Goal: Task Accomplishment & Management: Complete application form

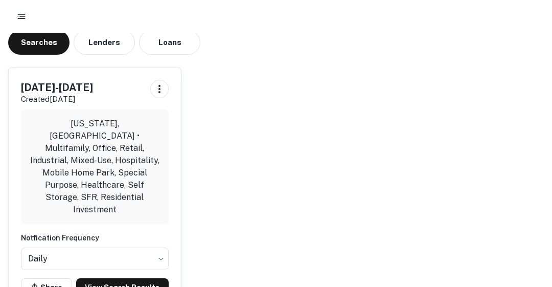
scroll to position [59, 0]
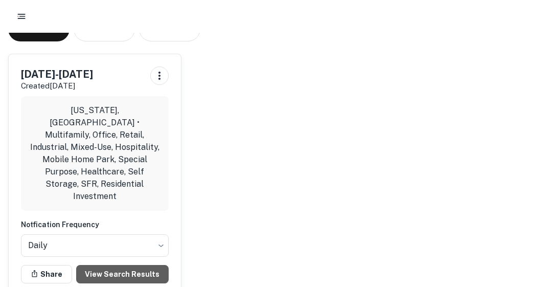
click at [122, 265] on link "View Search Results" at bounding box center [122, 274] width 92 height 18
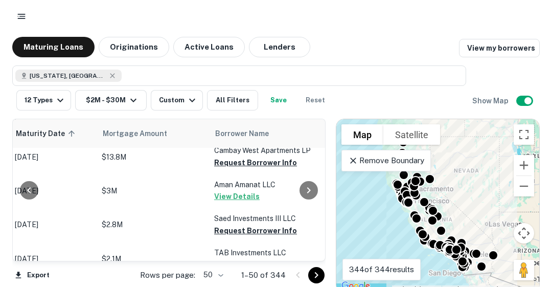
scroll to position [347, 176]
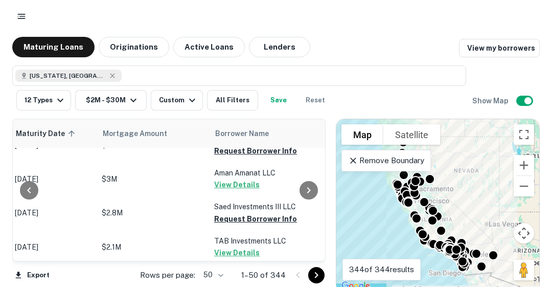
click at [271, 221] on button "Request Borrower Info" at bounding box center [255, 219] width 83 height 12
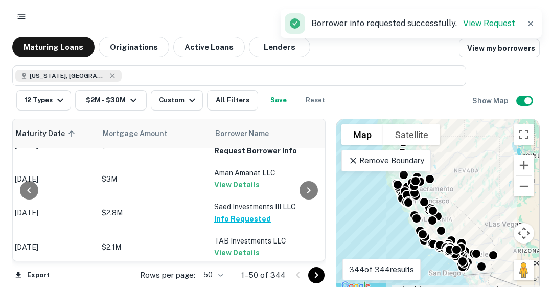
click at [249, 157] on button "Request Borrower Info" at bounding box center [255, 151] width 83 height 12
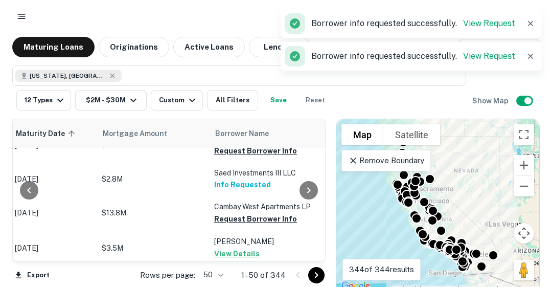
scroll to position [368, 176]
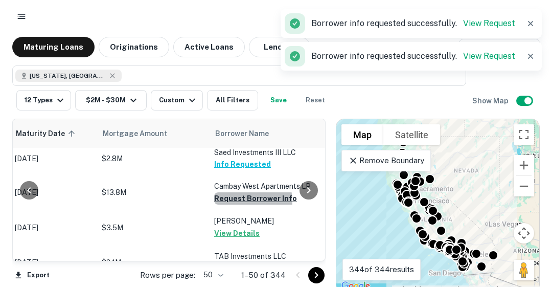
click at [244, 204] on button "Request Borrower Info" at bounding box center [255, 198] width 83 height 12
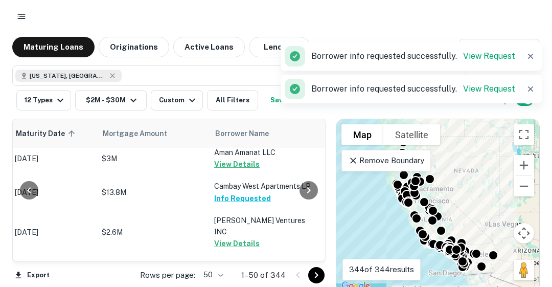
click at [318, 248] on div at bounding box center [308, 190] width 20 height 142
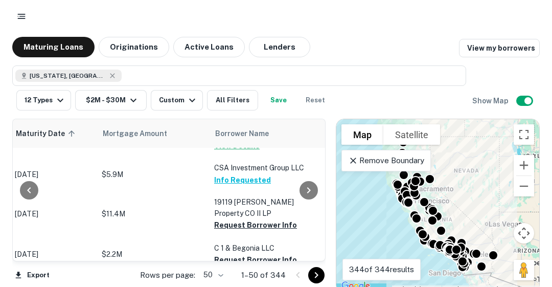
scroll to position [715, 176]
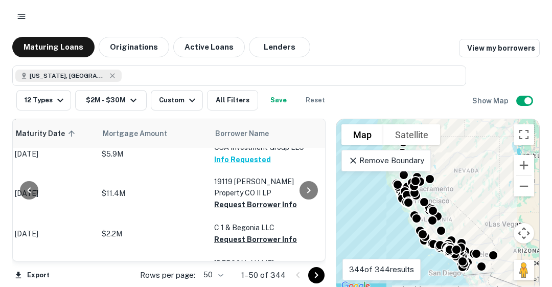
click at [260, 198] on button "Request Borrower Info" at bounding box center [255, 204] width 83 height 12
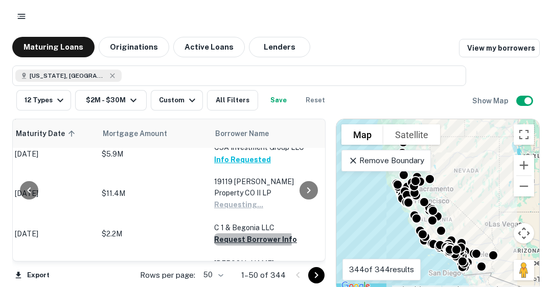
click at [243, 233] on button "Request Borrower Info" at bounding box center [255, 239] width 83 height 12
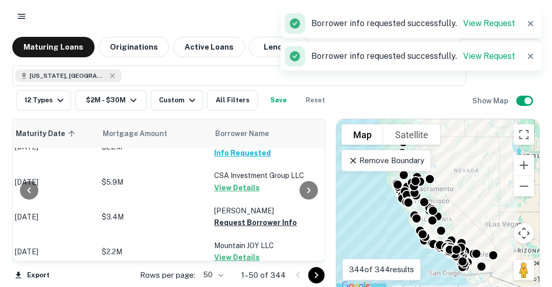
scroll to position [795, 176]
click at [240, 216] on button "Request Borrower Info" at bounding box center [255, 222] width 83 height 12
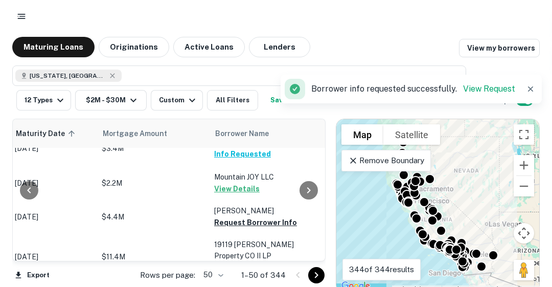
scroll to position [877, 176]
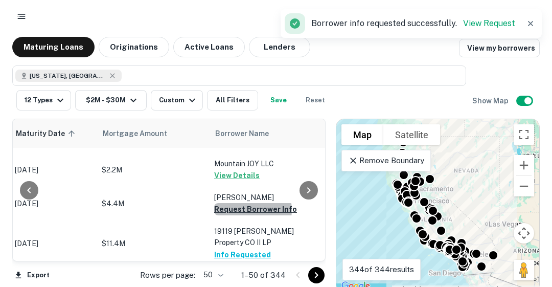
click at [250, 203] on button "Request Borrower Info" at bounding box center [255, 209] width 83 height 12
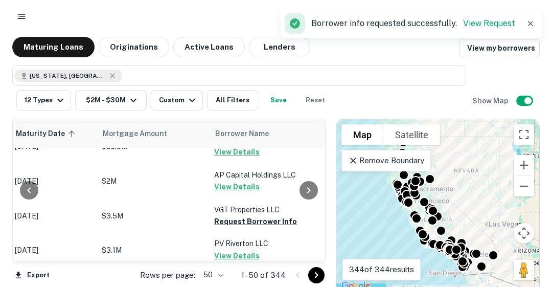
scroll to position [1102, 176]
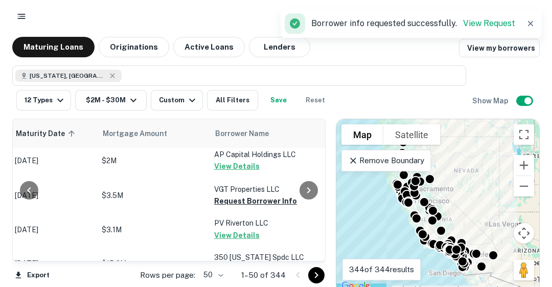
click at [239, 195] on button "Request Borrower Info" at bounding box center [255, 201] width 83 height 12
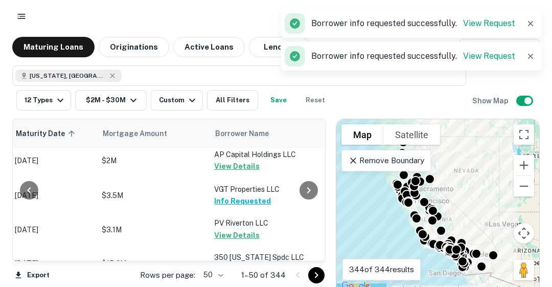
click at [319, 249] on div at bounding box center [308, 190] width 20 height 142
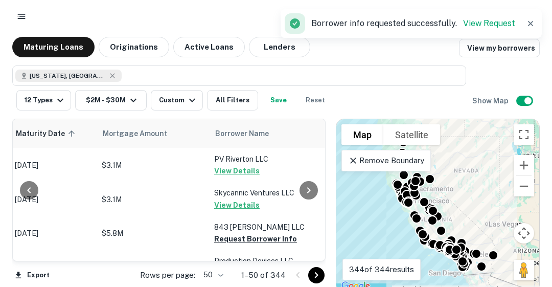
scroll to position [1265, 176]
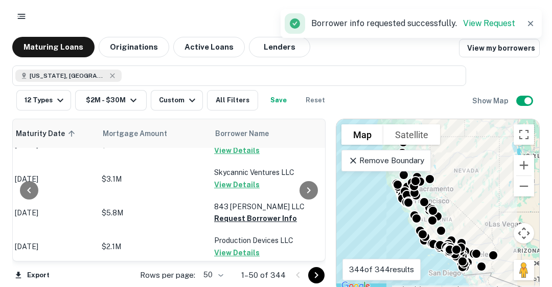
click at [254, 212] on button "Request Borrower Info" at bounding box center [255, 218] width 83 height 12
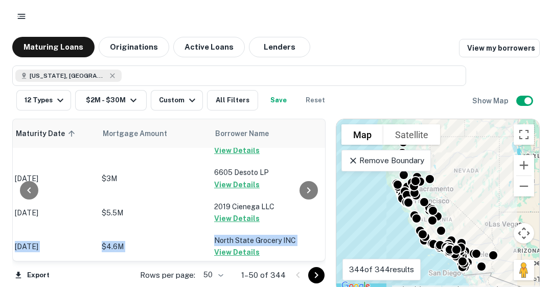
scroll to position [1691, 176]
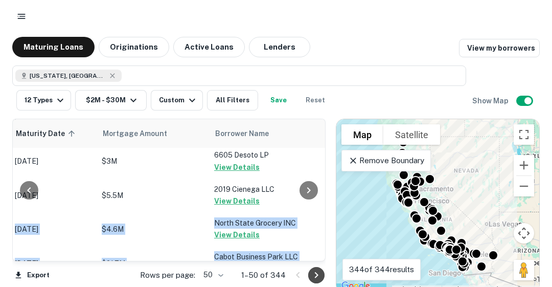
click at [313, 270] on icon "Go to next page" at bounding box center [316, 275] width 12 height 12
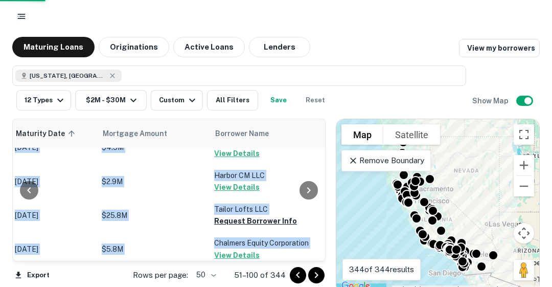
scroll to position [1690, 176]
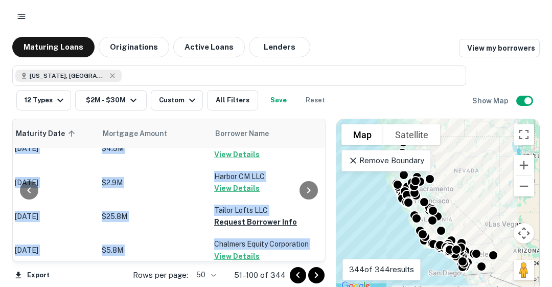
click at [87, 282] on div "Export Rows per page: 50 ** 51–100 of 344" at bounding box center [168, 275] width 313 height 28
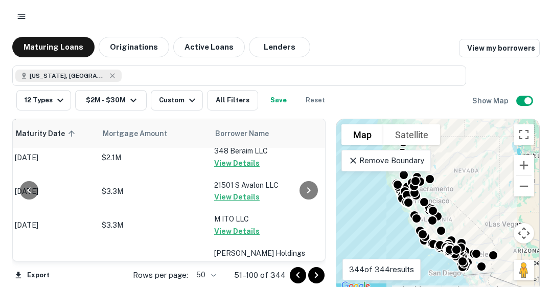
scroll to position [0, 176]
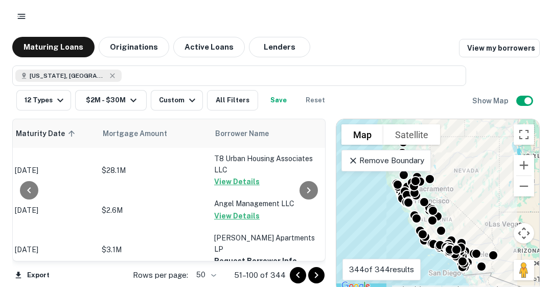
click at [248, 254] on button "Request Borrower Info" at bounding box center [255, 260] width 83 height 12
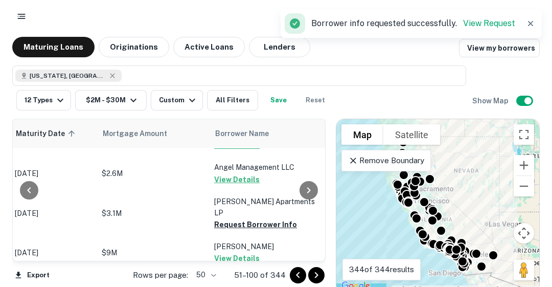
scroll to position [123, 176]
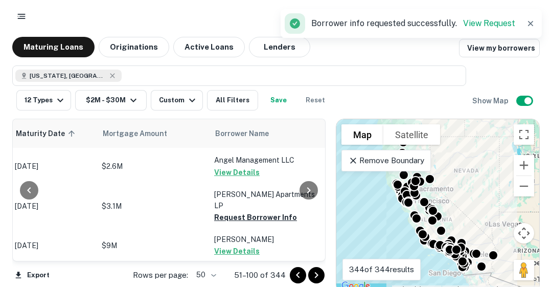
click at [254, 211] on button "Request Borrower Info" at bounding box center [255, 217] width 83 height 12
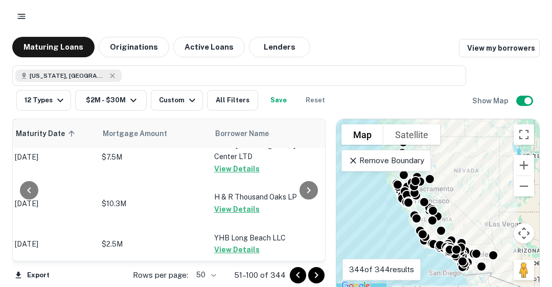
scroll to position [1328, 176]
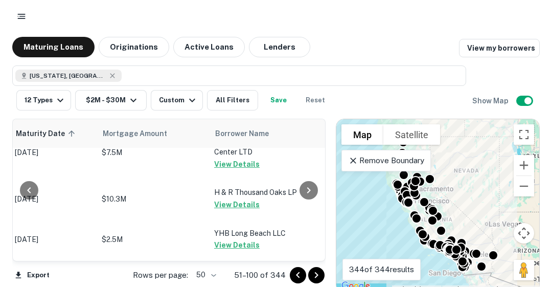
click at [264, 272] on button "Request Borrower Info" at bounding box center [255, 278] width 83 height 12
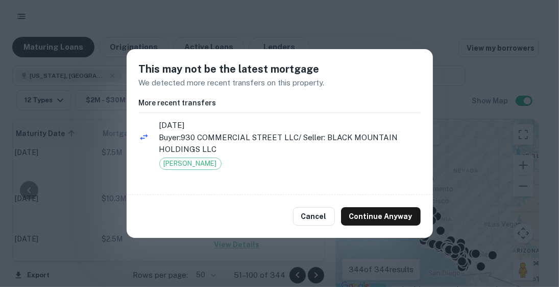
click at [375, 218] on button "Continue Anyway" at bounding box center [381, 216] width 80 height 18
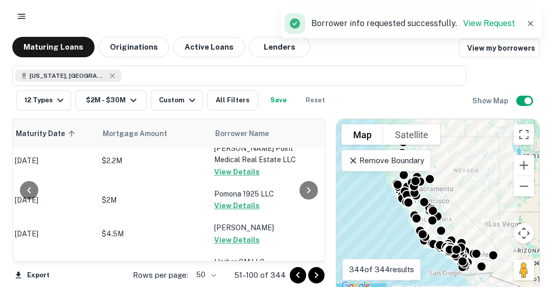
scroll to position [1615, 176]
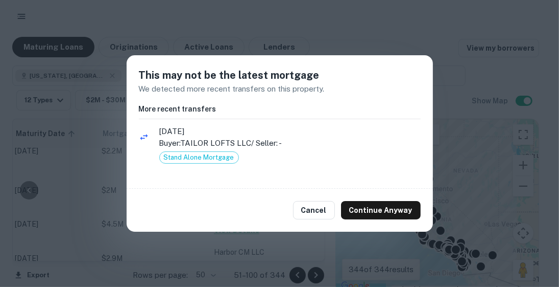
click at [375, 214] on button "Continue Anyway" at bounding box center [381, 210] width 80 height 18
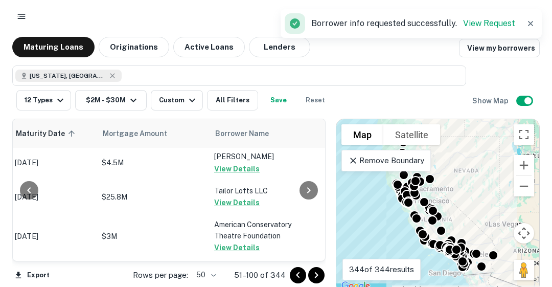
scroll to position [1696, 176]
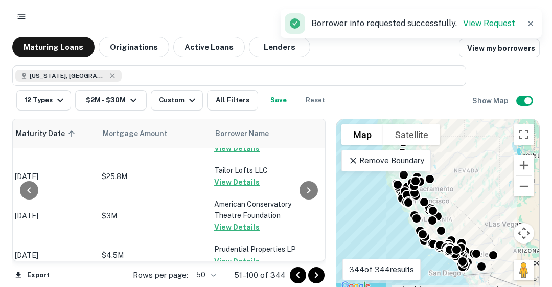
click at [317, 272] on icon "Go to next page" at bounding box center [316, 275] width 12 height 12
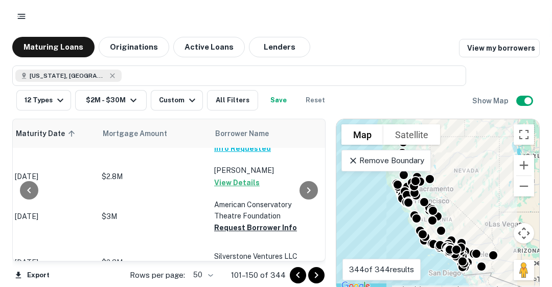
scroll to position [204, 176]
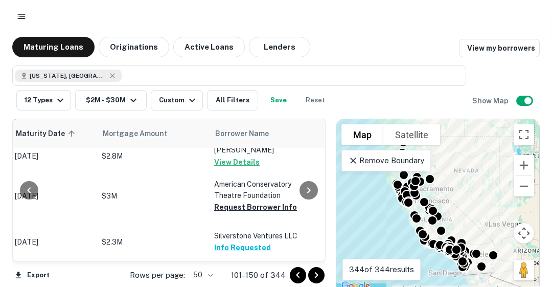
click at [259, 201] on button "Request Borrower Info" at bounding box center [255, 207] width 83 height 12
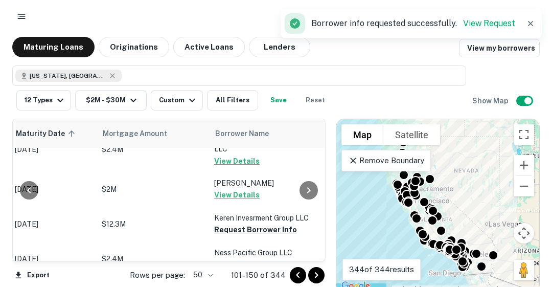
scroll to position [388, 176]
click at [247, 223] on button "Request Borrower Info" at bounding box center [255, 229] width 83 height 12
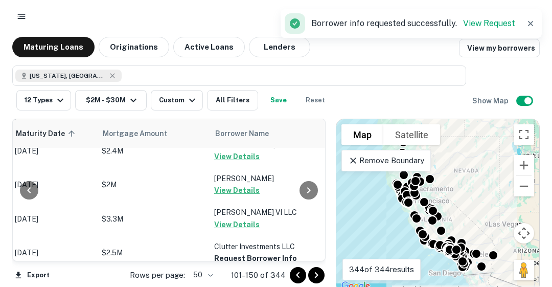
scroll to position [470, 176]
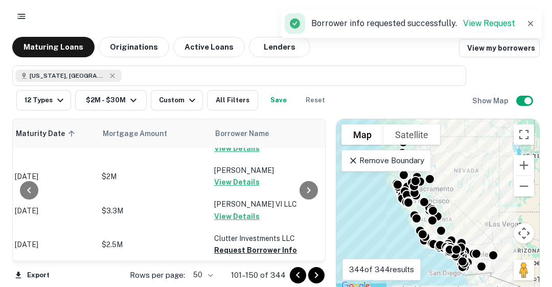
click at [258, 244] on button "Request Borrower Info" at bounding box center [255, 250] width 83 height 12
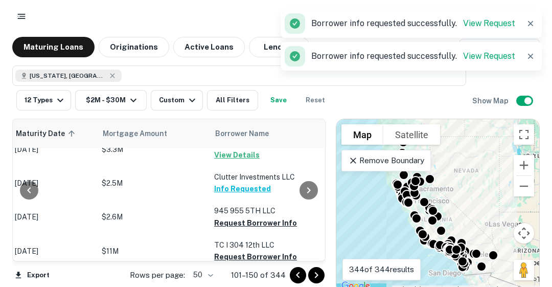
scroll to position [552, 176]
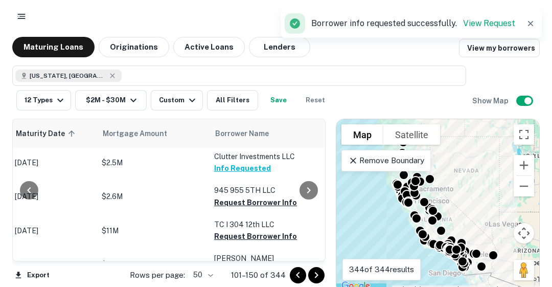
click at [272, 230] on button "Request Borrower Info" at bounding box center [255, 236] width 83 height 12
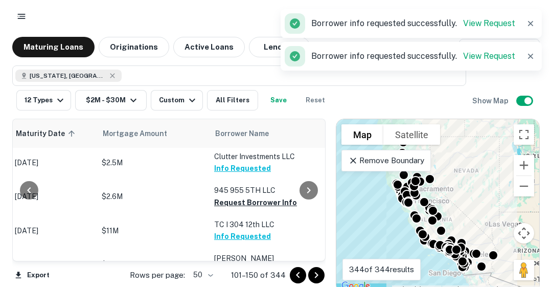
click at [234, 196] on button "Request Borrower Info" at bounding box center [255, 202] width 83 height 12
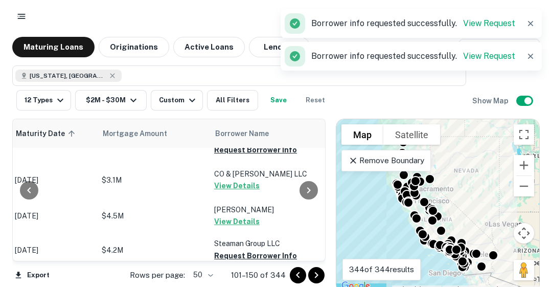
scroll to position [613, 176]
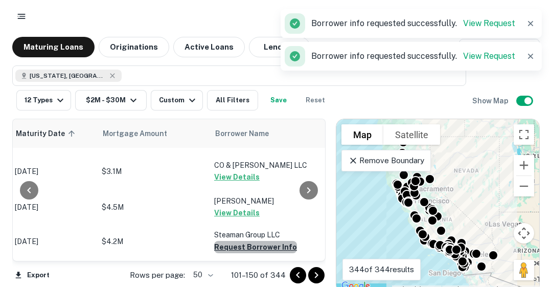
click at [263, 241] on button "Request Borrower Info" at bounding box center [255, 247] width 83 height 12
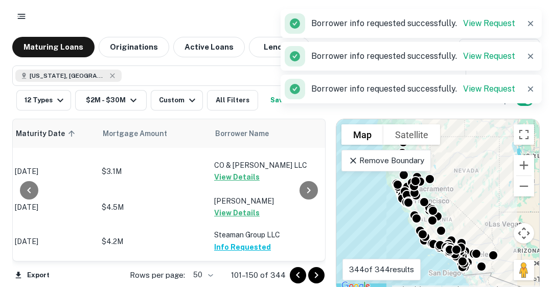
click at [242, 286] on button "Request Borrower Info" at bounding box center [255, 292] width 83 height 12
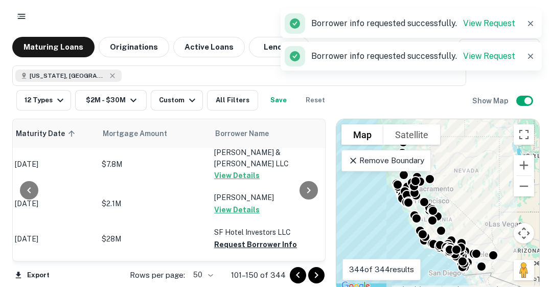
scroll to position [736, 176]
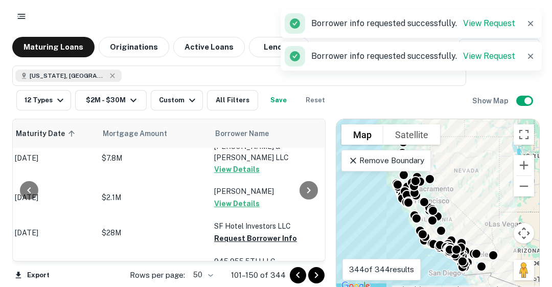
click at [268, 232] on button "Request Borrower Info" at bounding box center [255, 238] width 83 height 12
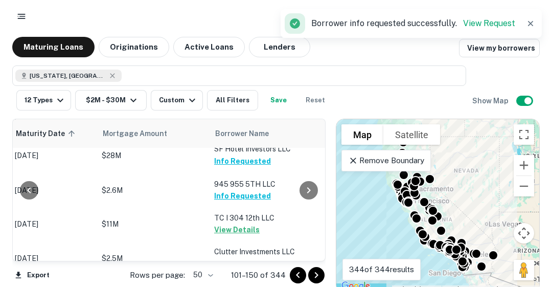
scroll to position [818, 176]
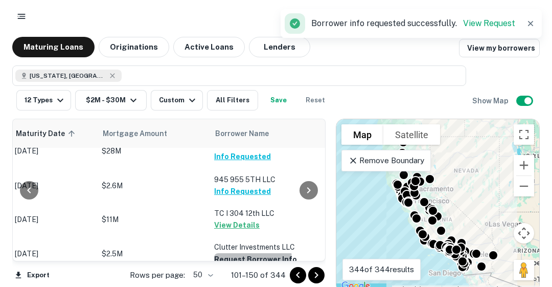
click at [248, 253] on button "Request Borrower Info" at bounding box center [255, 259] width 83 height 12
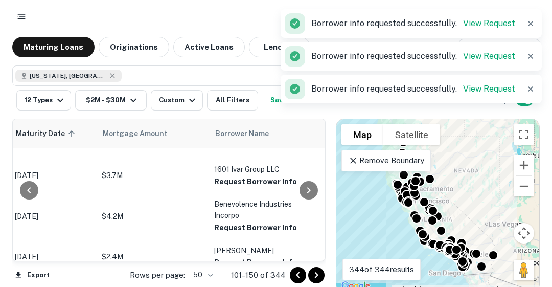
scroll to position [899, 176]
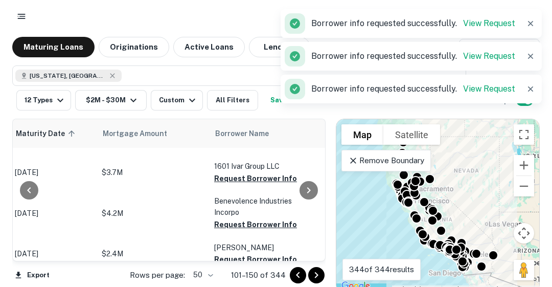
click at [241, 218] on button "Request Borrower Info" at bounding box center [255, 224] width 83 height 12
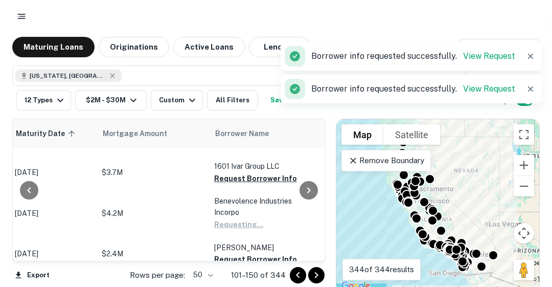
click at [240, 253] on button "Request Borrower Info" at bounding box center [255, 259] width 83 height 12
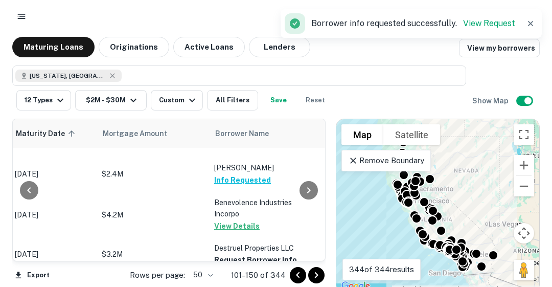
scroll to position [1042, 176]
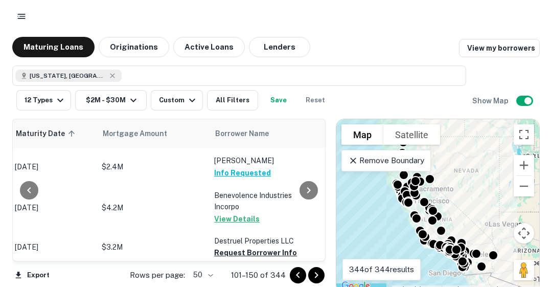
click at [262, 246] on button "Request Borrower Info" at bounding box center [255, 252] width 83 height 12
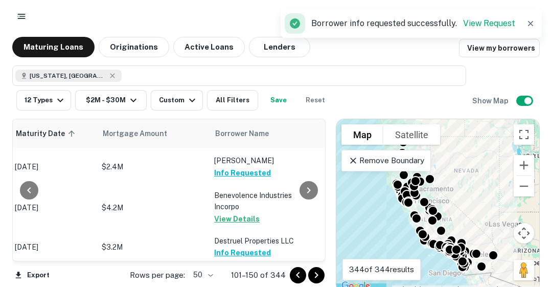
click at [259, 281] on button "Request Borrower Info" at bounding box center [255, 287] width 83 height 12
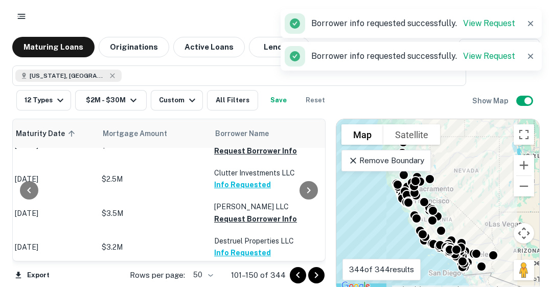
click at [257, 213] on button "Request Borrower Info" at bounding box center [255, 219] width 83 height 12
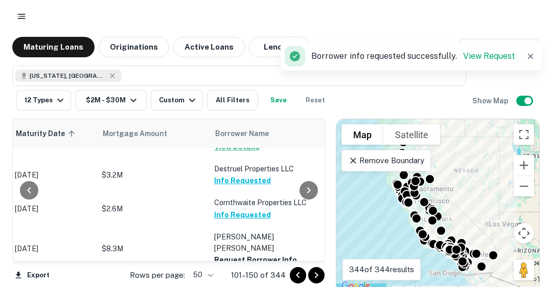
scroll to position [1124, 176]
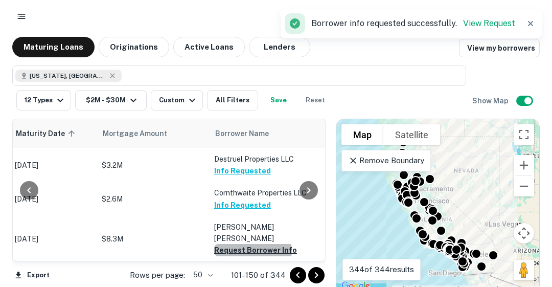
click at [251, 244] on button "Request Borrower Info" at bounding box center [255, 250] width 83 height 12
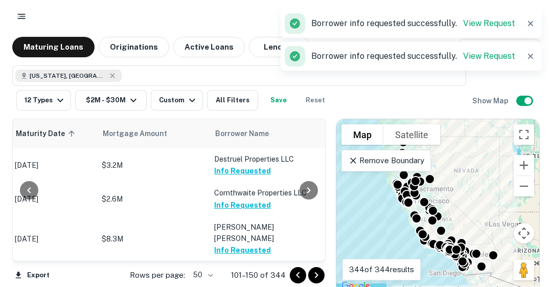
click at [252, 277] on button "Request Borrower Info" at bounding box center [255, 283] width 83 height 12
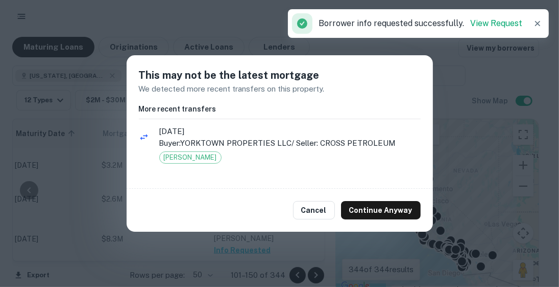
click at [363, 211] on button "Continue Anyway" at bounding box center [381, 210] width 80 height 18
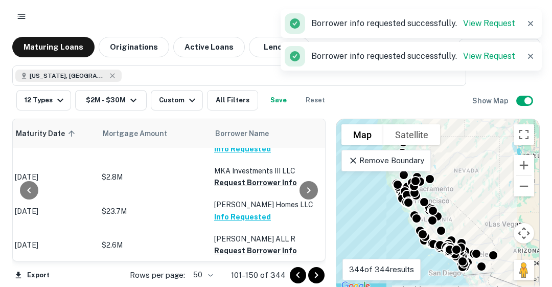
scroll to position [1226, 176]
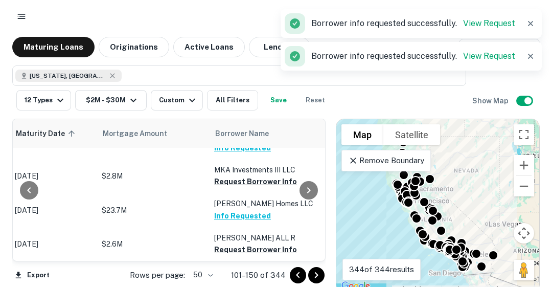
click at [237, 243] on button "Request Borrower Info" at bounding box center [255, 249] width 83 height 12
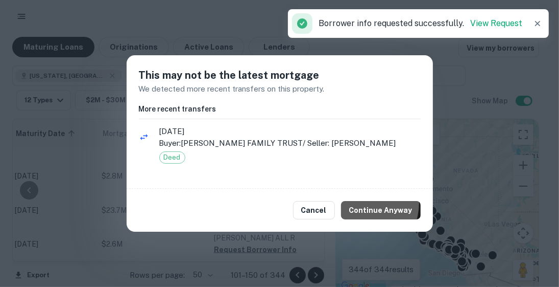
click at [360, 203] on button "Continue Anyway" at bounding box center [381, 210] width 80 height 18
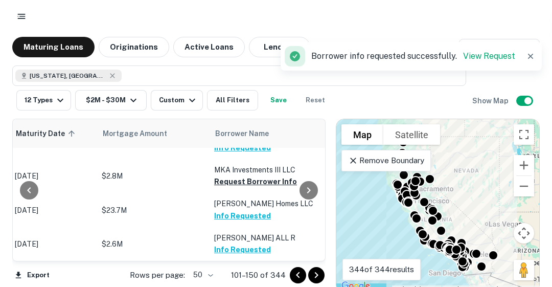
click at [239, 277] on button "Request Borrower Info" at bounding box center [255, 283] width 83 height 12
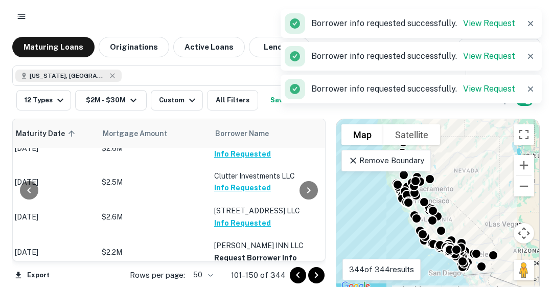
scroll to position [1328, 176]
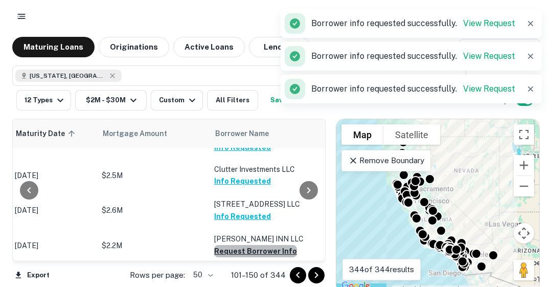
click at [263, 245] on button "Request Borrower Info" at bounding box center [255, 251] width 83 height 12
click at [246, 278] on button "Request Borrower Info" at bounding box center [255, 284] width 83 height 12
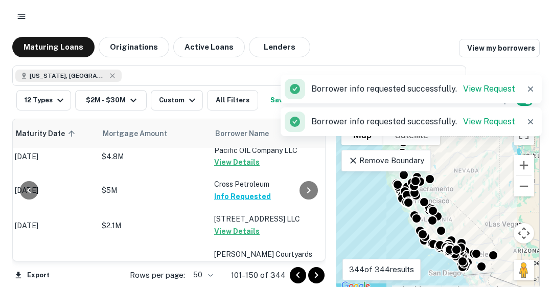
scroll to position [1472, 176]
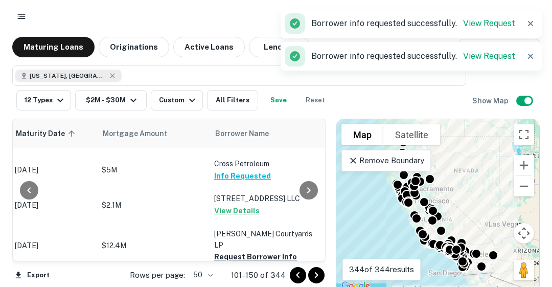
click at [248, 250] on button "Request Borrower Info" at bounding box center [255, 256] width 83 height 12
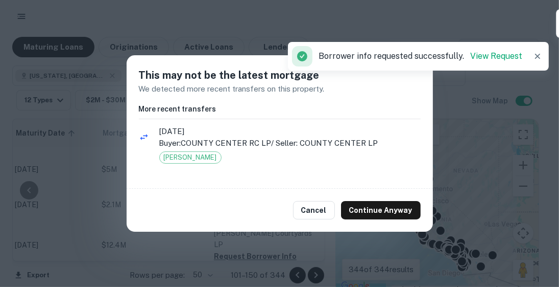
click at [366, 203] on button "Continue Anyway" at bounding box center [381, 210] width 80 height 18
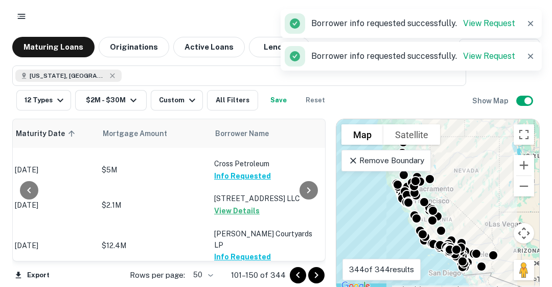
click at [248, 284] on button "Request Borrower Info" at bounding box center [255, 290] width 83 height 12
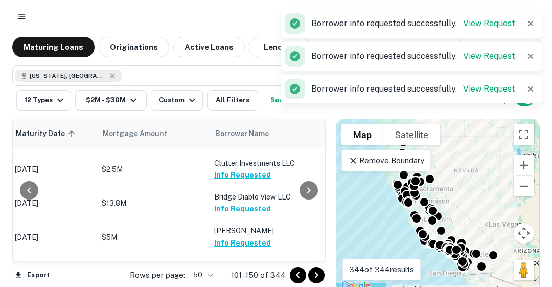
scroll to position [1574, 176]
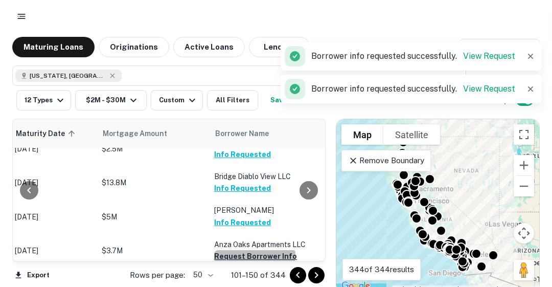
click at [254, 250] on button "Request Borrower Info" at bounding box center [255, 256] width 83 height 12
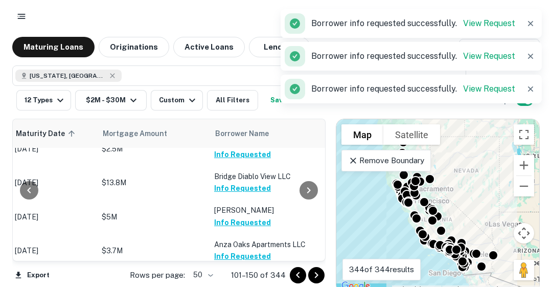
click at [252, 284] on button "Request Borrower Info" at bounding box center [255, 290] width 83 height 12
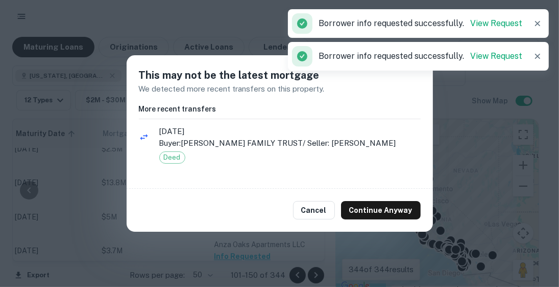
click at [381, 204] on div "To activate drag with keyboard, press Alt + Enter. Once in keyboard drag state,…" at bounding box center [437, 205] width 203 height 173
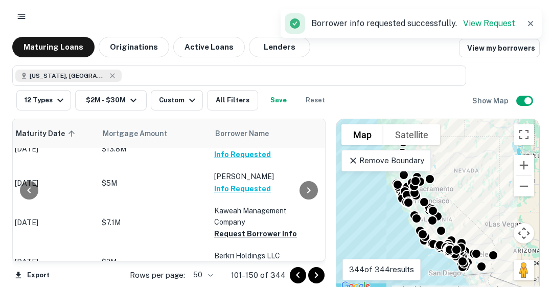
scroll to position [1615, 176]
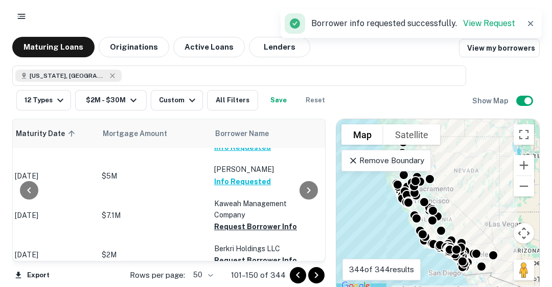
click at [263, 254] on button "Request Borrower Info" at bounding box center [255, 260] width 83 height 12
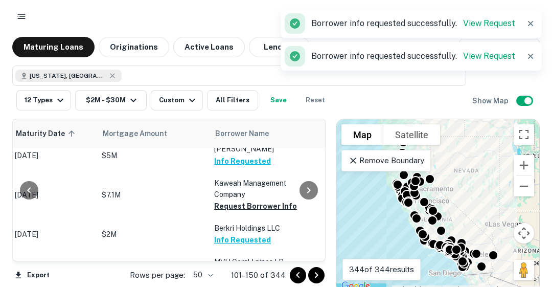
scroll to position [1654, 176]
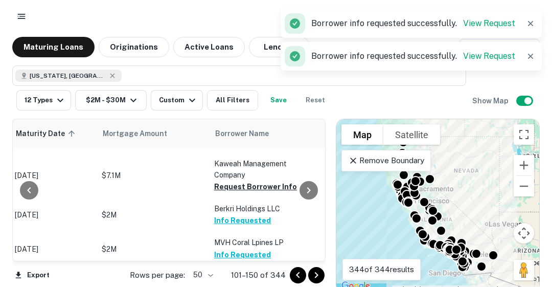
click at [312, 271] on icon "Go to next page" at bounding box center [316, 275] width 12 height 12
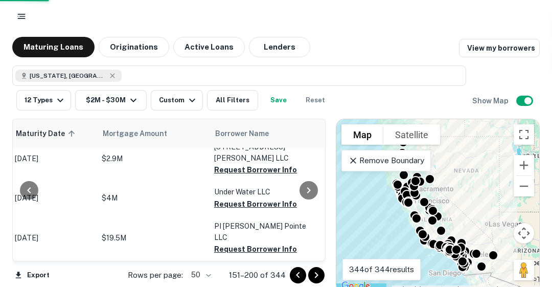
scroll to position [1660, 176]
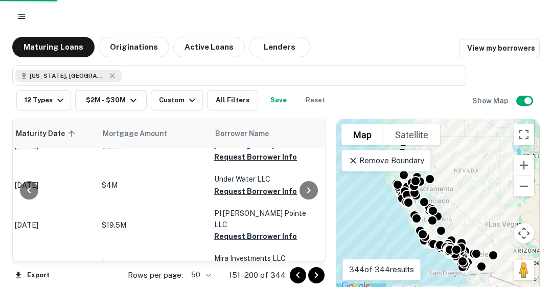
click at [319, 239] on div at bounding box center [308, 190] width 20 height 142
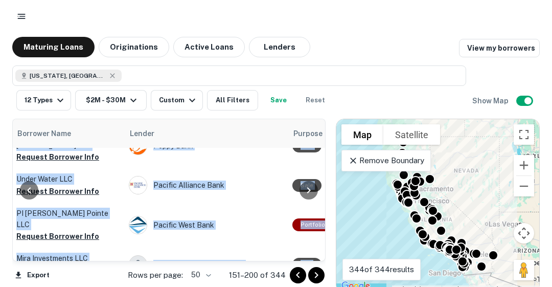
drag, startPoint x: 319, startPoint y: 238, endPoint x: 328, endPoint y: 199, distance: 39.4
click at [320, 159] on div "Location Maturity Date sorted ascending Mortgage Amount Borrower Name Lender Pu…" at bounding box center [168, 190] width 313 height 143
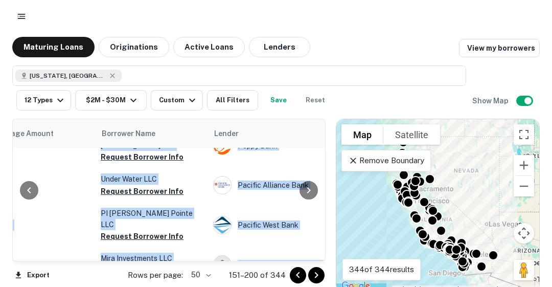
scroll to position [1660, 87]
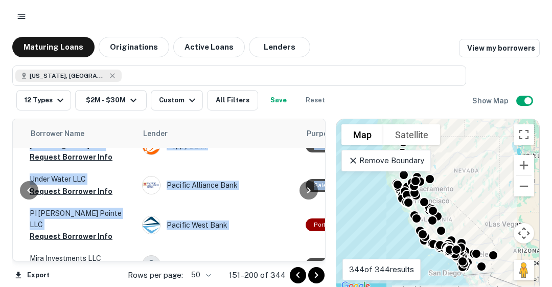
drag, startPoint x: 319, startPoint y: 235, endPoint x: 224, endPoint y: 241, distance: 95.2
click at [320, 149] on div "Location Maturity Date sorted ascending Mortgage Amount Borrower Name Lender Pu…" at bounding box center [168, 190] width 313 height 143
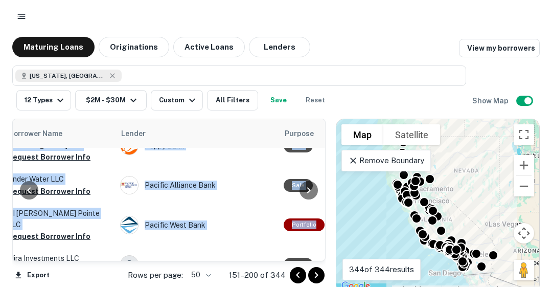
scroll to position [1670, 382]
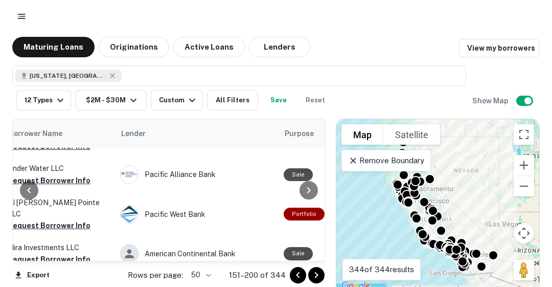
click at [375, 33] on main "Maturing Loans Originations Active Loans Lenders View my borrowers [US_STATE], …" at bounding box center [276, 143] width 552 height 287
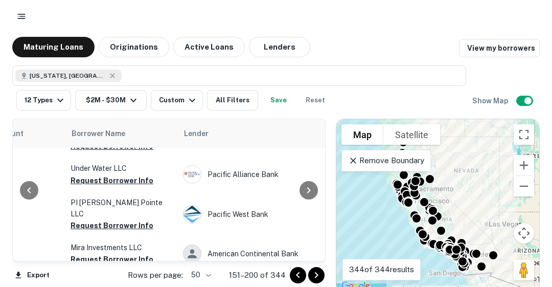
scroll to position [1670, 295]
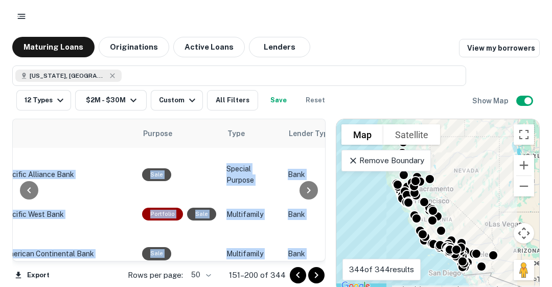
drag, startPoint x: 318, startPoint y: 234, endPoint x: 193, endPoint y: 268, distance: 129.8
click at [322, 183] on div "Location Maturity Date sorted ascending Mortgage Amount Borrower Name Lender Pu…" at bounding box center [168, 190] width 313 height 143
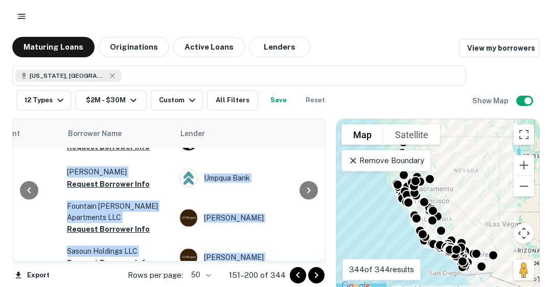
scroll to position [0, 323]
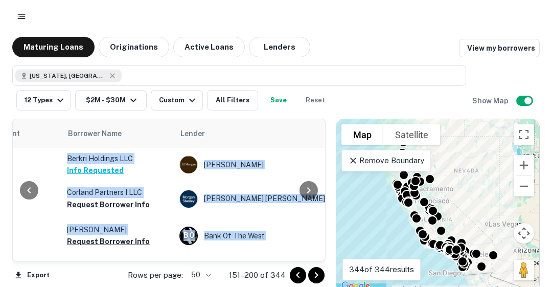
click at [120, 200] on button "Request Borrower Info" at bounding box center [108, 204] width 83 height 12
click at [123, 242] on button "Request Borrower Info" at bounding box center [108, 241] width 83 height 12
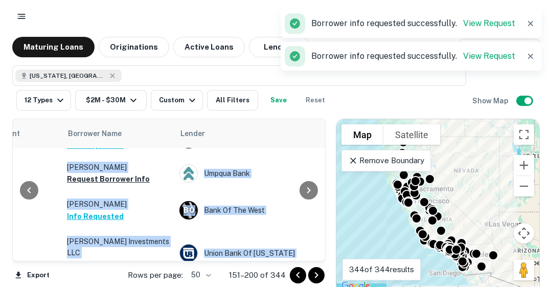
scroll to position [61, 323]
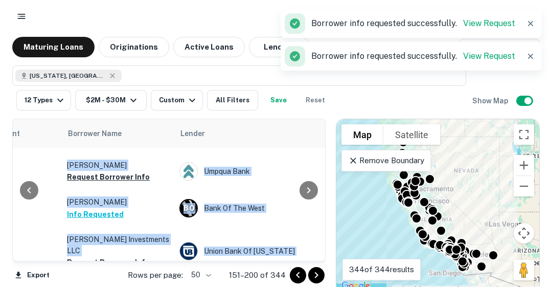
click at [129, 174] on button "Request Borrower Info" at bounding box center [108, 177] width 83 height 12
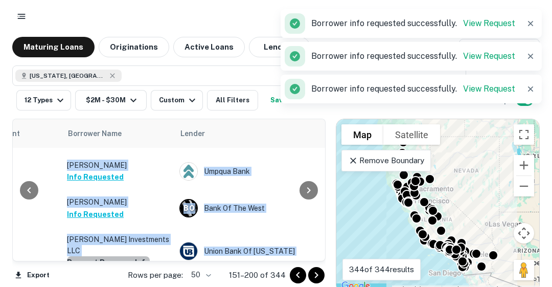
click at [119, 256] on button "Request Borrower Info" at bounding box center [108, 262] width 83 height 12
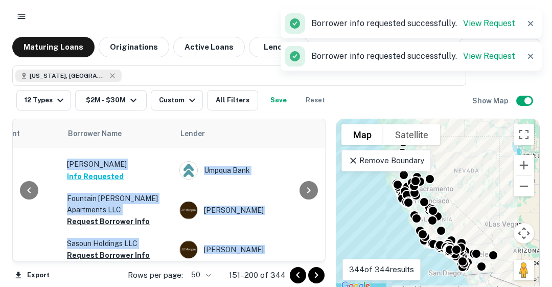
scroll to position [123, 323]
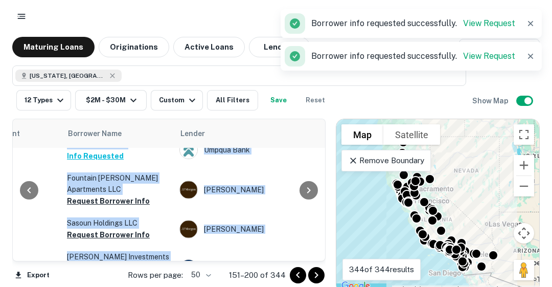
click at [91, 195] on button "Request Borrower Info" at bounding box center [108, 201] width 83 height 12
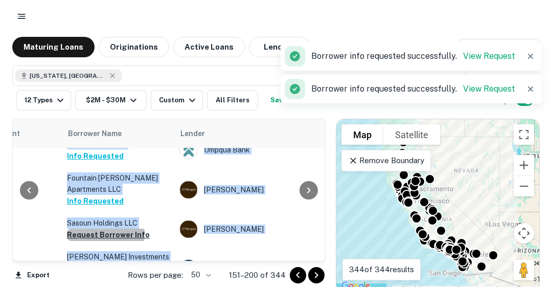
click at [103, 228] on button "Request Borrower Info" at bounding box center [108, 234] width 83 height 12
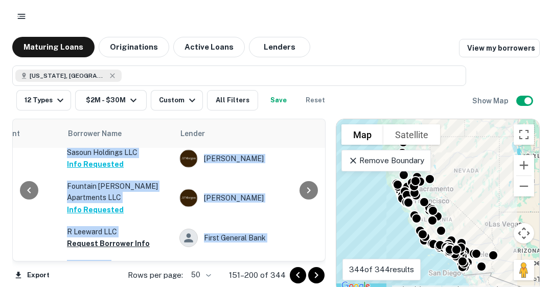
scroll to position [214, 323]
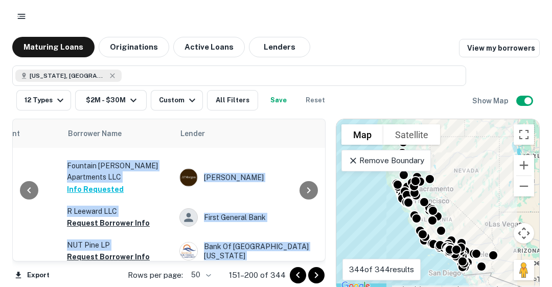
click at [100, 217] on button "Request Borrower Info" at bounding box center [108, 223] width 83 height 12
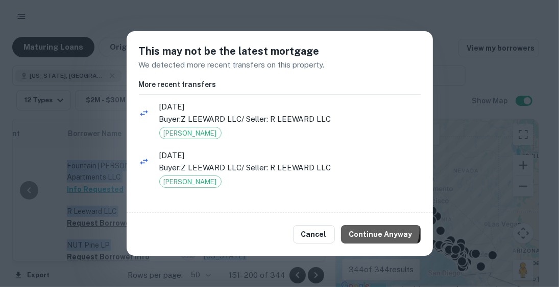
click at [382, 229] on button "Continue Anyway" at bounding box center [381, 234] width 80 height 18
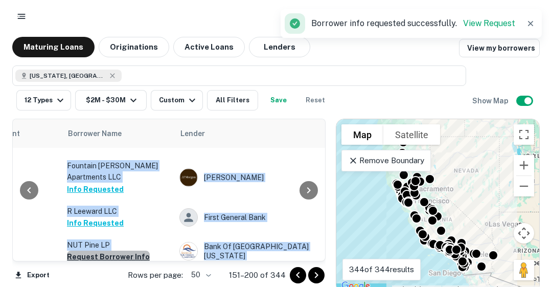
click at [137, 250] on button "Request Borrower Info" at bounding box center [108, 256] width 83 height 12
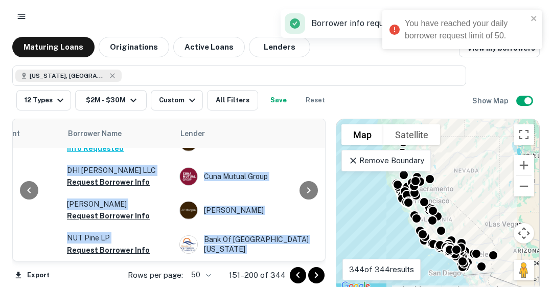
scroll to position [275, 323]
